Goal: Find specific page/section: Find specific page/section

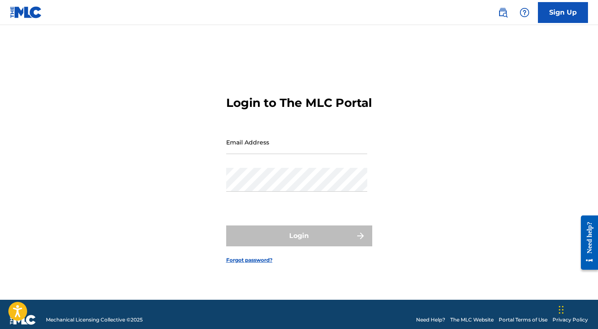
click at [250, 154] on input "Email Address" at bounding box center [296, 142] width 141 height 24
type input "[EMAIL_ADDRESS][DOMAIN_NAME]"
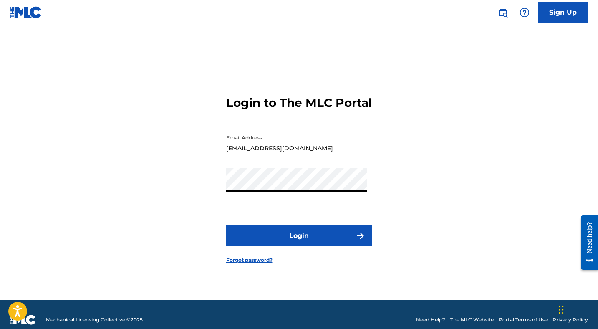
click at [269, 244] on button "Login" at bounding box center [299, 236] width 146 height 21
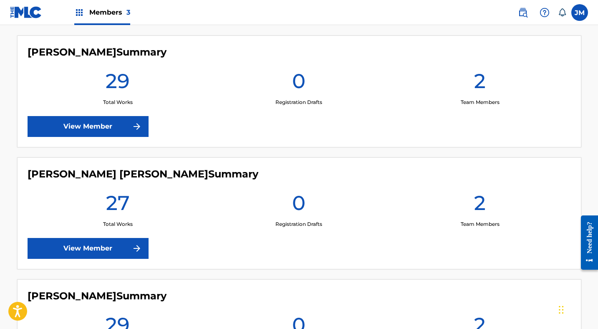
scroll to position [255, 0]
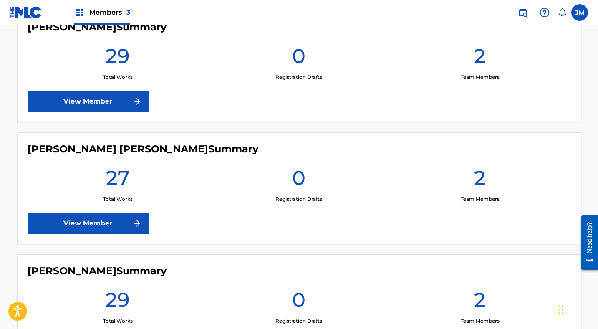
click at [134, 108] on link "View Member" at bounding box center [88, 101] width 121 height 21
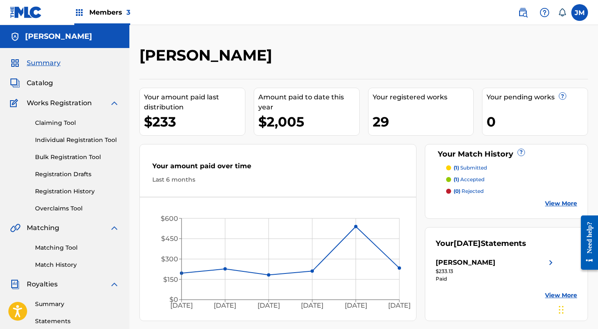
click at [89, 18] on div "Members 3" at bounding box center [102, 12] width 56 height 25
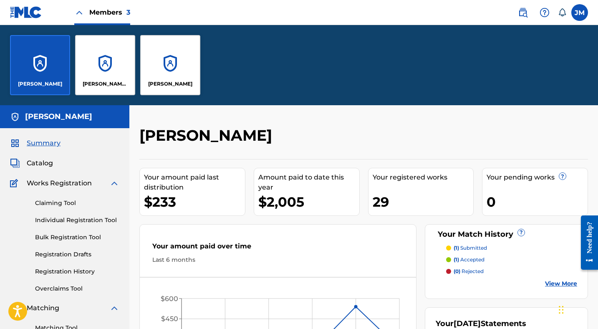
click at [94, 46] on div "[PERSON_NAME] [PERSON_NAME]" at bounding box center [105, 65] width 60 height 60
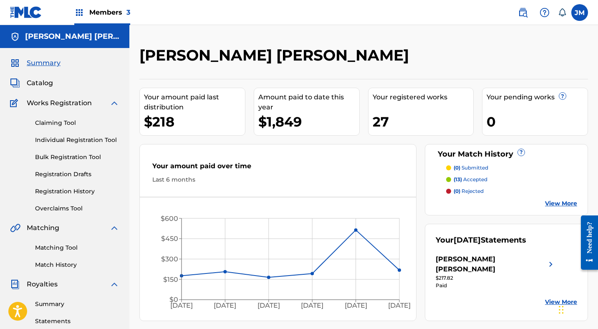
click at [99, 19] on div "Members 3" at bounding box center [102, 12] width 56 height 25
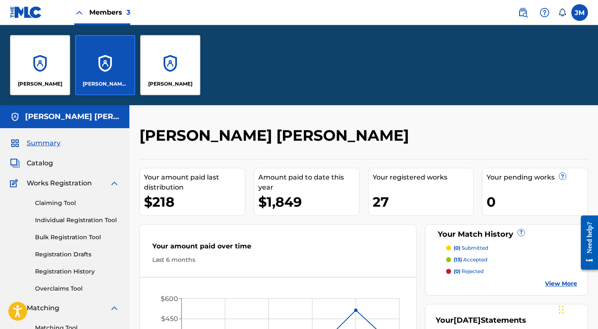
click at [169, 56] on div "[PERSON_NAME]" at bounding box center [170, 65] width 60 height 60
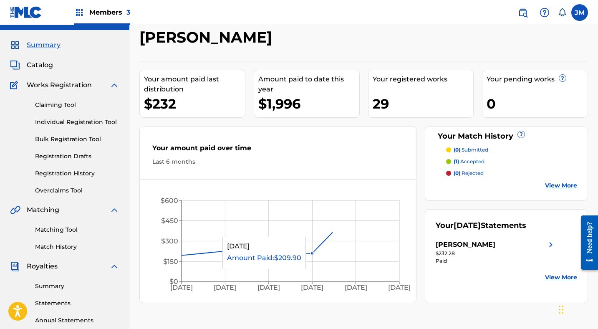
scroll to position [21, 0]
